Goal: Connect with others: Connect with other users

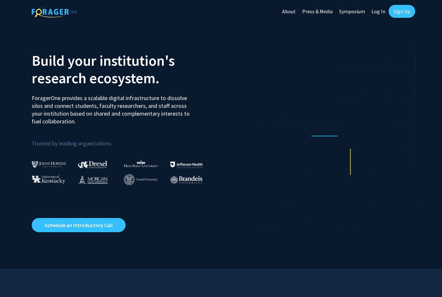
click at [375, 11] on link "Log In" at bounding box center [378, 11] width 20 height 23
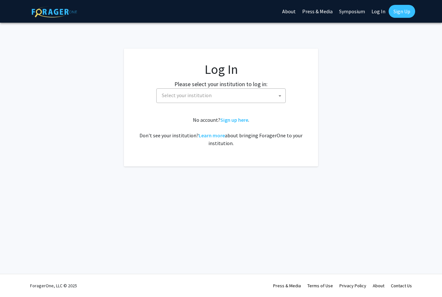
select select
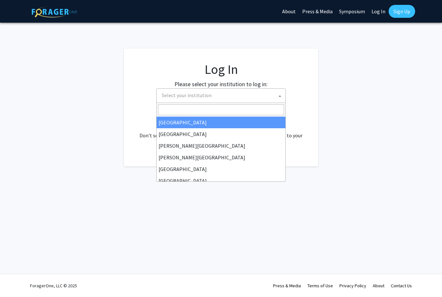
click at [252, 93] on span "Select your institution" at bounding box center [222, 95] width 126 height 13
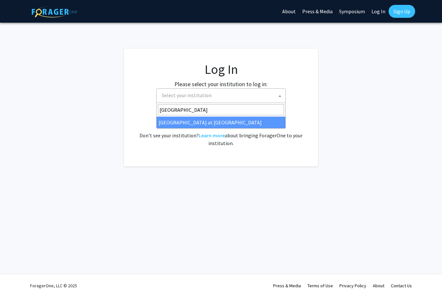
type input "University of Hawai"
select select "18"
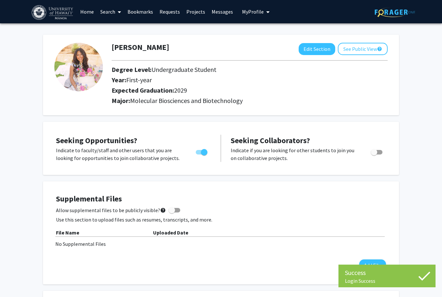
click at [217, 13] on link "Messages" at bounding box center [223, 11] width 28 height 23
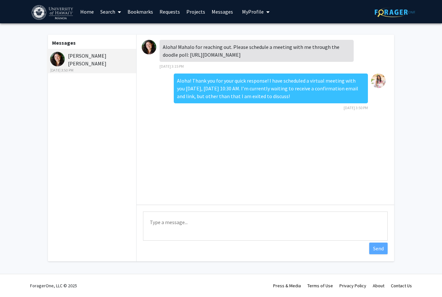
click at [151, 45] on img at bounding box center [149, 47] width 15 height 15
click at [142, 10] on link "Bookmarks" at bounding box center [140, 11] width 32 height 23
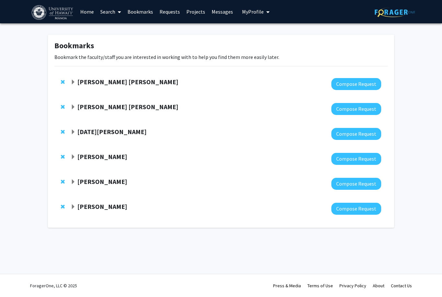
click at [73, 80] on span "Expand Samia Valeria Ozorio Dutra Bookmark" at bounding box center [73, 82] width 5 height 5
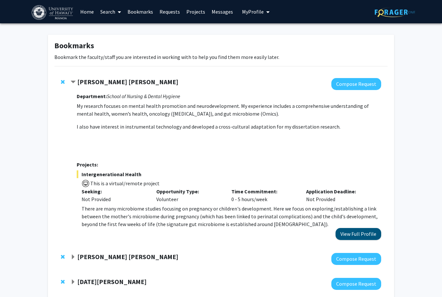
click at [352, 235] on button "View Full Profile" at bounding box center [359, 234] width 46 height 12
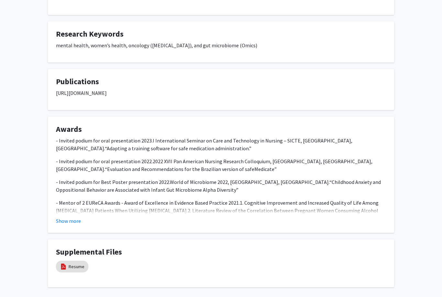
scroll to position [285, 0]
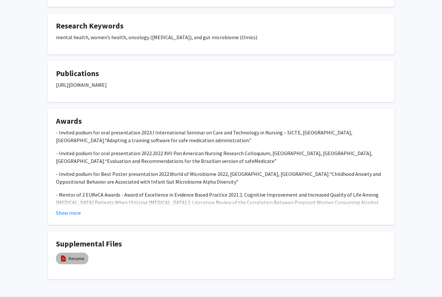
click at [85, 256] on mat-chip "Resume" at bounding box center [72, 259] width 32 height 12
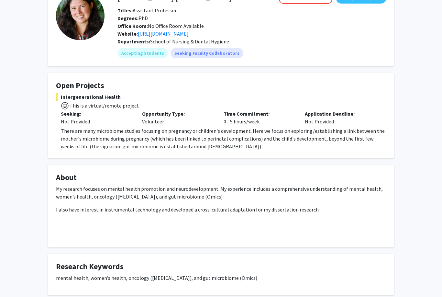
scroll to position [0, 0]
